Goal: Find specific page/section: Find specific page/section

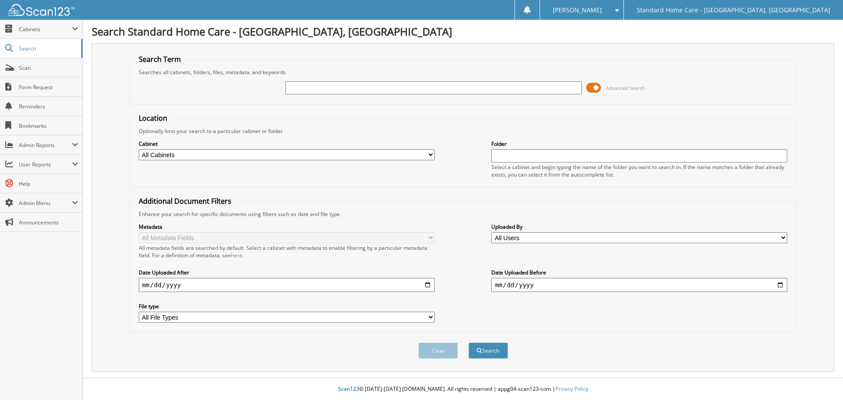
click at [509, 88] on input "text" at bounding box center [434, 87] width 296 height 13
type input "[PERSON_NAME]"
click at [469, 343] on button "Search" at bounding box center [489, 351] width 40 height 16
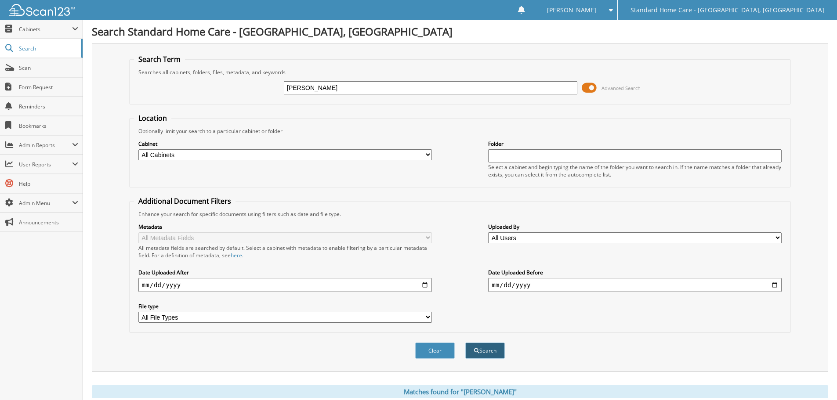
click at [501, 354] on button "Search" at bounding box center [485, 351] width 40 height 16
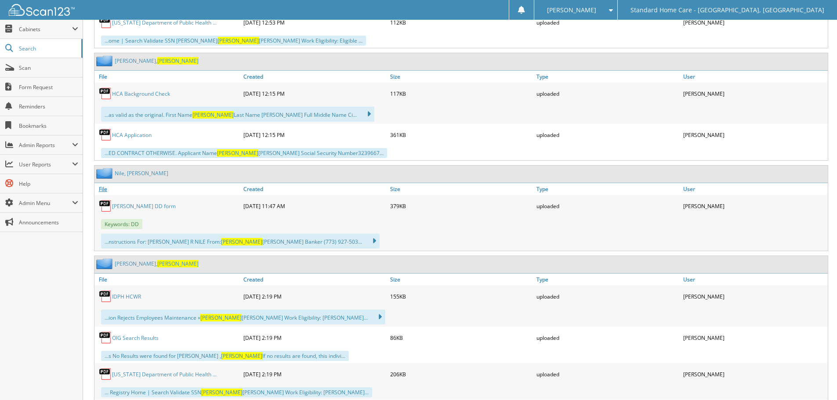
scroll to position [1186, 0]
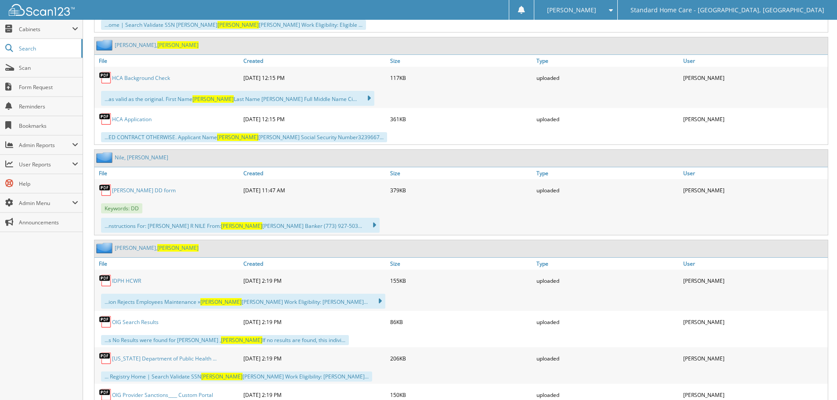
click at [157, 248] on span "Andrea" at bounding box center [177, 247] width 41 height 7
